Goal: Task Accomplishment & Management: Manage account settings

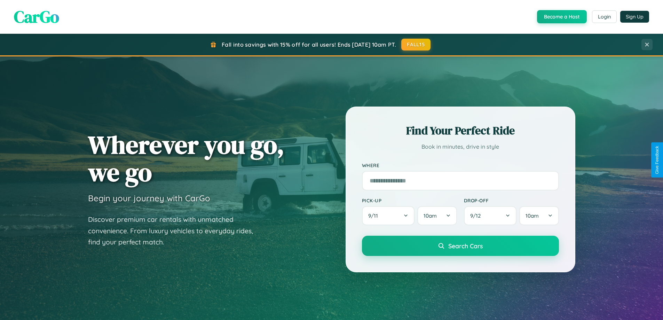
scroll to position [479, 0]
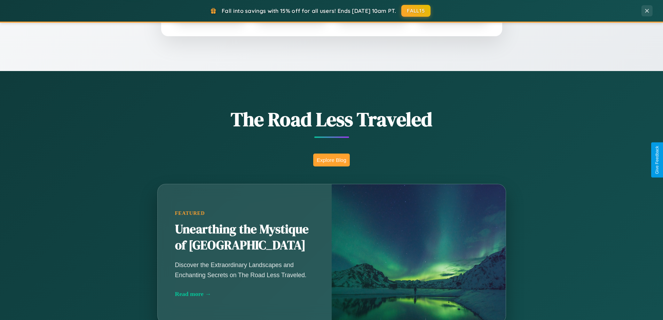
click at [331, 160] on button "Explore Blog" at bounding box center [331, 160] width 37 height 13
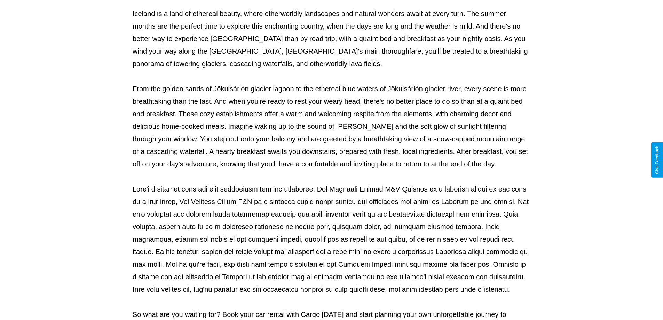
scroll to position [225, 0]
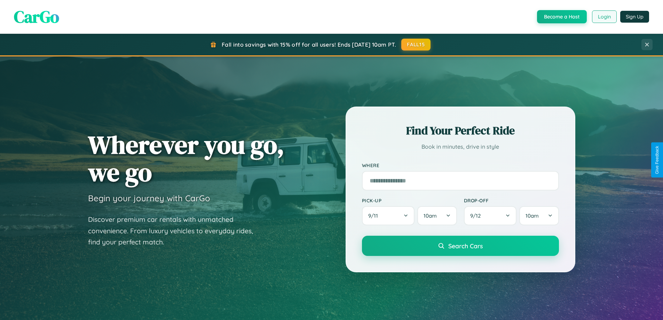
click at [604, 17] on button "Login" at bounding box center [604, 16] width 25 height 13
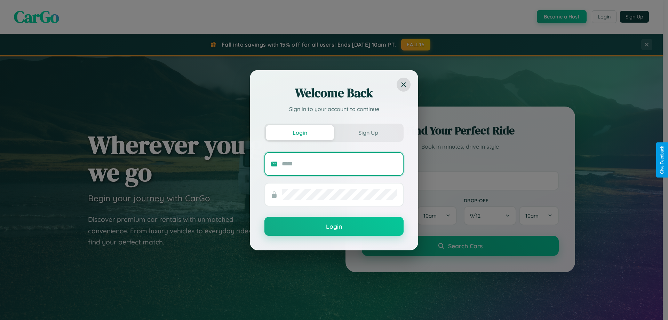
click at [340, 164] on input "text" at bounding box center [340, 163] width 116 height 11
type input "**********"
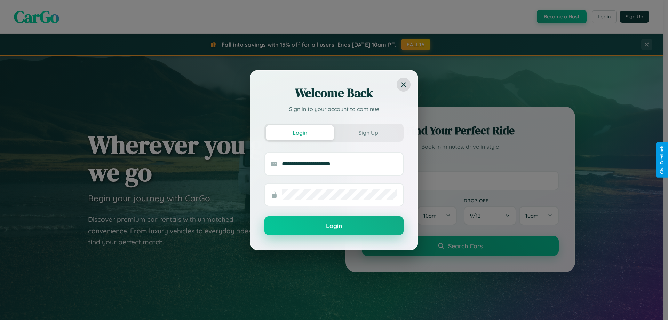
click at [334, 226] on button "Login" at bounding box center [334, 225] width 139 height 19
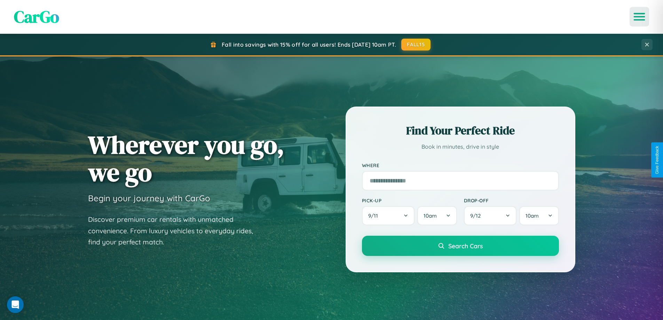
click at [640, 17] on icon "Open menu" at bounding box center [640, 17] width 10 height 6
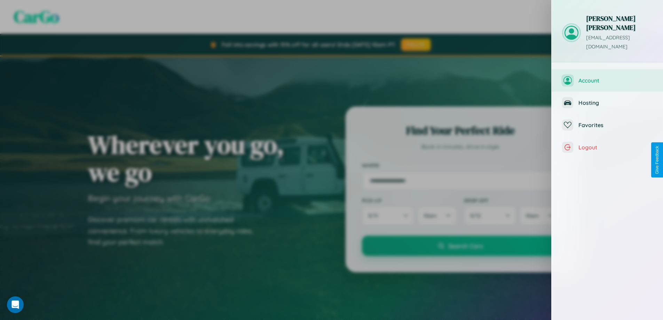
click at [608, 77] on span "Account" at bounding box center [616, 80] width 74 height 7
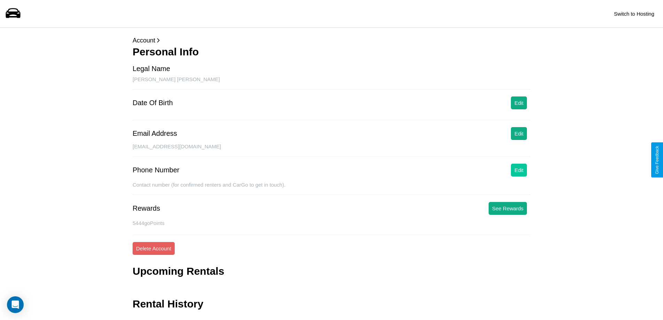
scroll to position [17, 0]
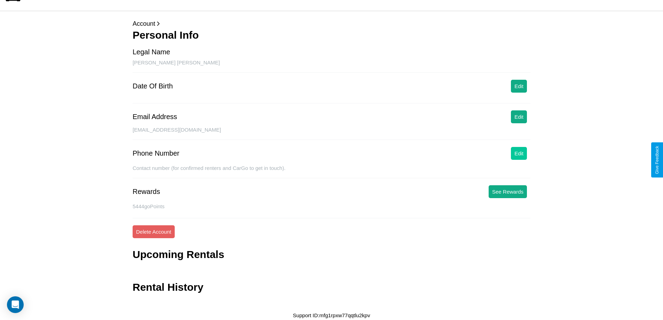
click at [519, 153] on button "Edit" at bounding box center [519, 153] width 16 height 13
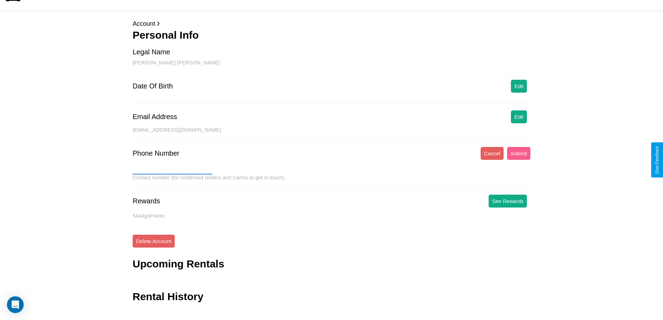
click at [172, 169] on input "text" at bounding box center [173, 168] width 80 height 11
type input "**********"
